Goal: Information Seeking & Learning: Learn about a topic

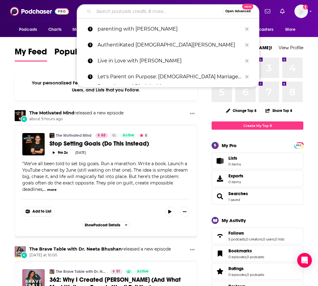
click at [169, 10] on input "Search podcasts, credits, & more..." at bounding box center [157, 11] width 129 height 10
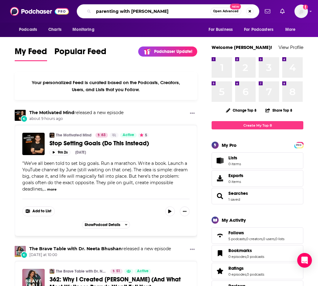
type input "parenting with [PERSON_NAME]"
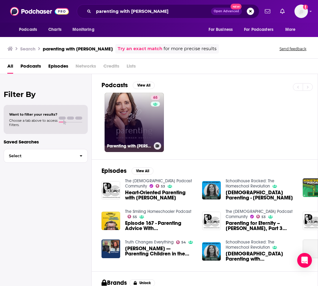
click at [120, 137] on link "65 Parenting with [PERSON_NAME]" at bounding box center [133, 122] width 59 height 59
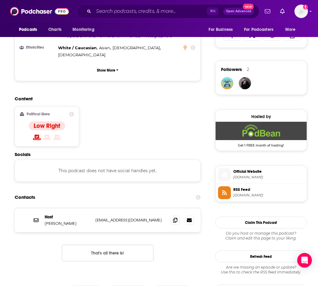
scroll to position [485, 0]
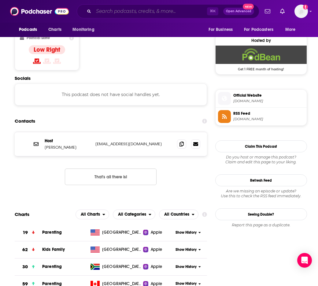
click at [184, 11] on input "Search podcasts, credits, & more..." at bounding box center [149, 11] width 113 height 10
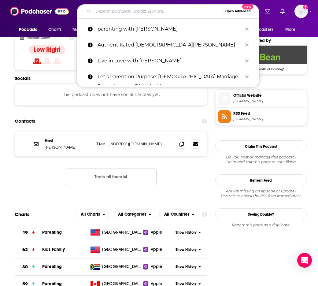
paste input "The Family Discipleship Podcast"
type input "The Family Discipleship Podcast"
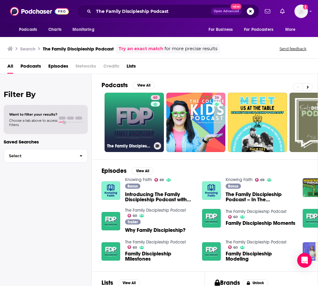
click at [115, 135] on link "60 The Family Discipleship Podcast" at bounding box center [133, 122] width 59 height 59
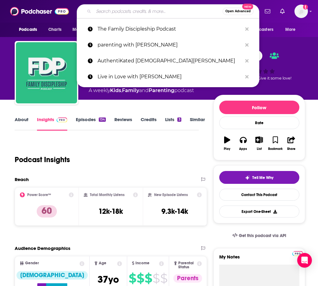
click at [137, 12] on input "Search podcasts, credits, & more..." at bounding box center [157, 11] width 129 height 10
paste input "Focus on Parenting Podcast"
type input "Focus on Parenting Podcast"
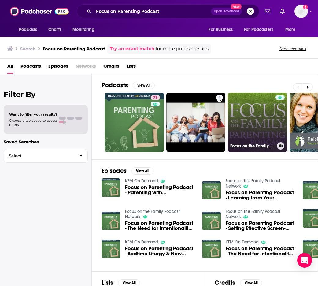
click at [265, 113] on link "Focus on the Family Parenting Podcast on Oneplace.com" at bounding box center [257, 122] width 59 height 59
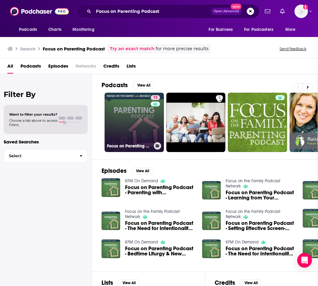
click at [136, 112] on link "73 Focus on Parenting Podcast" at bounding box center [133, 122] width 59 height 59
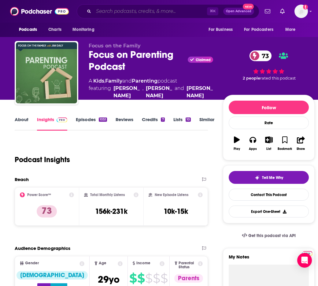
click at [152, 7] on input "Search podcasts, credits, & more..." at bounding box center [149, 11] width 113 height 10
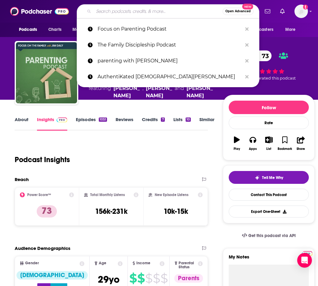
paste input "Raising Godly Girls"
type input "Raising Godly Girls"
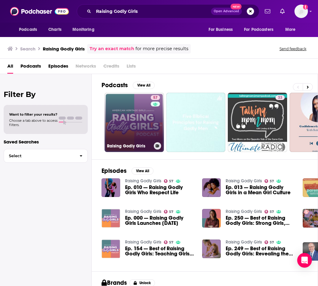
click at [126, 111] on link "57 Raising Godly Girls" at bounding box center [133, 122] width 59 height 59
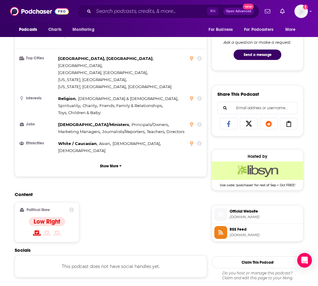
scroll to position [415, 0]
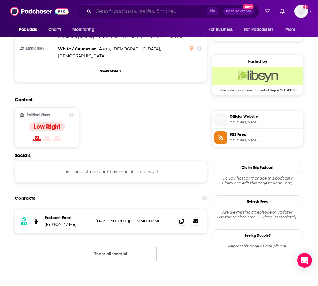
click at [169, 11] on input "Search podcasts, credits, & more..." at bounding box center [149, 11] width 113 height 10
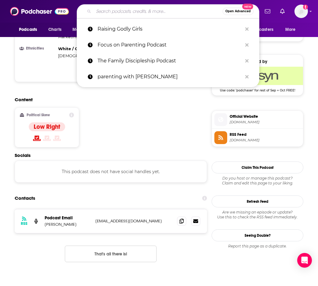
paste input "The Longest Shortest Time"
type input "The Longest Shortest Time"
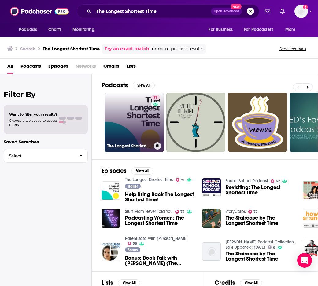
click at [130, 125] on link "71 The Longest Shortest Time" at bounding box center [133, 122] width 59 height 59
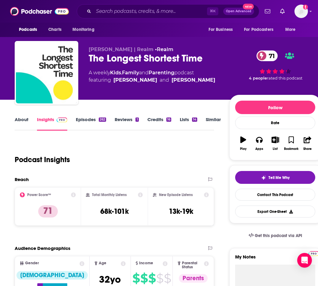
scroll to position [0, 0]
click at [22, 122] on link "About" at bounding box center [22, 123] width 14 height 14
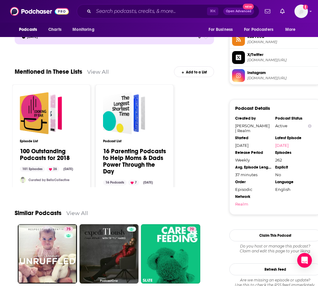
scroll to position [511, 0]
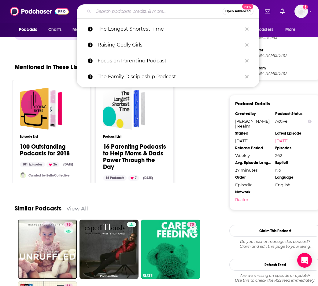
click at [162, 7] on input "Search podcasts, credits, & more..." at bounding box center [157, 11] width 129 height 10
type input "v"
paste input "The Parenting Reframe"
type input "The Parenting Reframe"
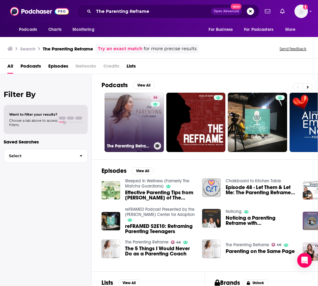
click at [131, 115] on link "46 The Parenting Reframe" at bounding box center [133, 122] width 59 height 59
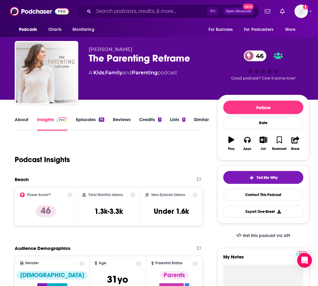
click at [24, 117] on link "About" at bounding box center [22, 123] width 14 height 14
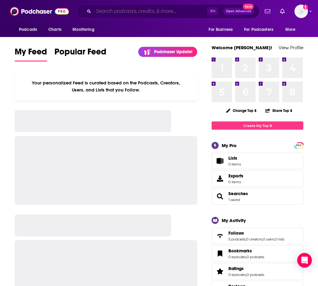
click at [114, 14] on input "Search podcasts, credits, & more..." at bounding box center [149, 11] width 113 height 10
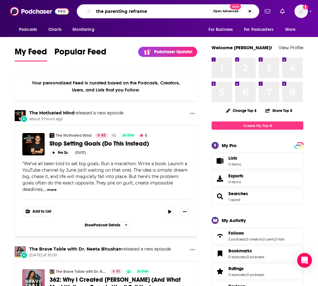
type input "the parenting reframe"
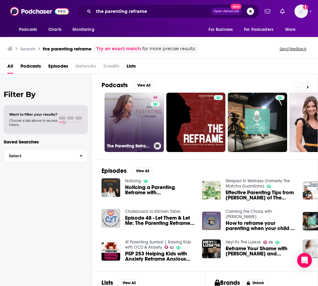
click at [114, 114] on link "46 The Parenting Reframe" at bounding box center [133, 122] width 59 height 59
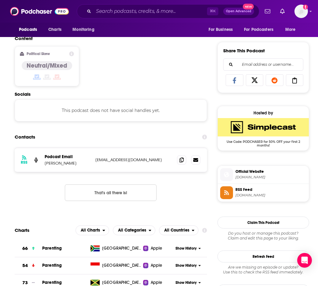
scroll to position [465, 0]
